Goal: Task Accomplishment & Management: Use online tool/utility

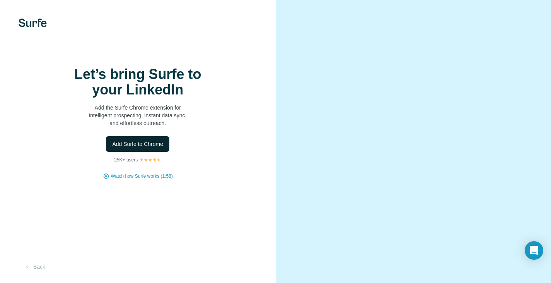
click at [134, 152] on button "Add Surfe to Chrome" at bounding box center [137, 143] width 63 height 15
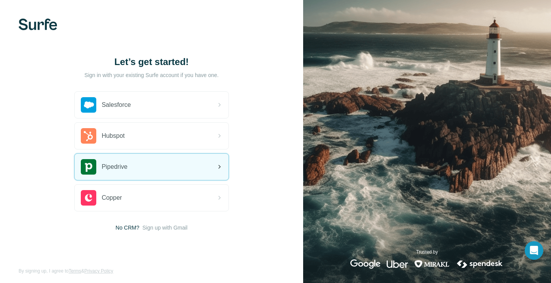
click at [131, 163] on div "Pipedrive" at bounding box center [152, 167] width 154 height 26
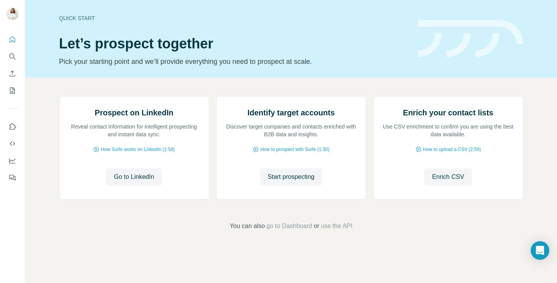
scroll to position [30, 0]
click at [128, 181] on span "Go to LinkedIn" at bounding box center [134, 176] width 40 height 9
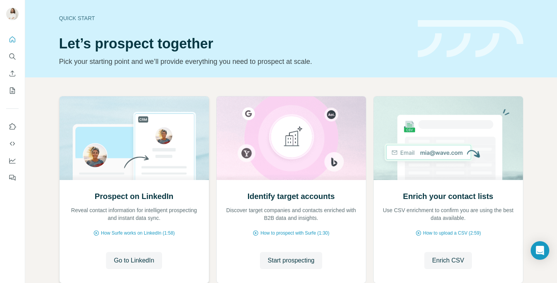
scroll to position [23, 0]
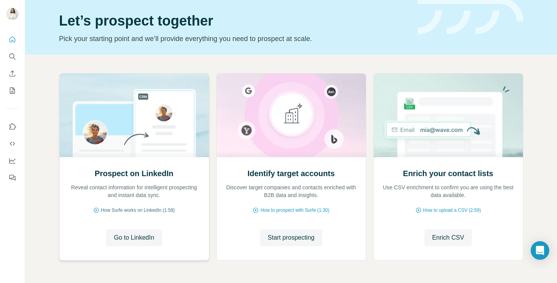
click at [120, 207] on span "How Surfe works on LinkedIn (1:58)" at bounding box center [138, 210] width 74 height 7
